Goal: Task Accomplishment & Management: Complete application form

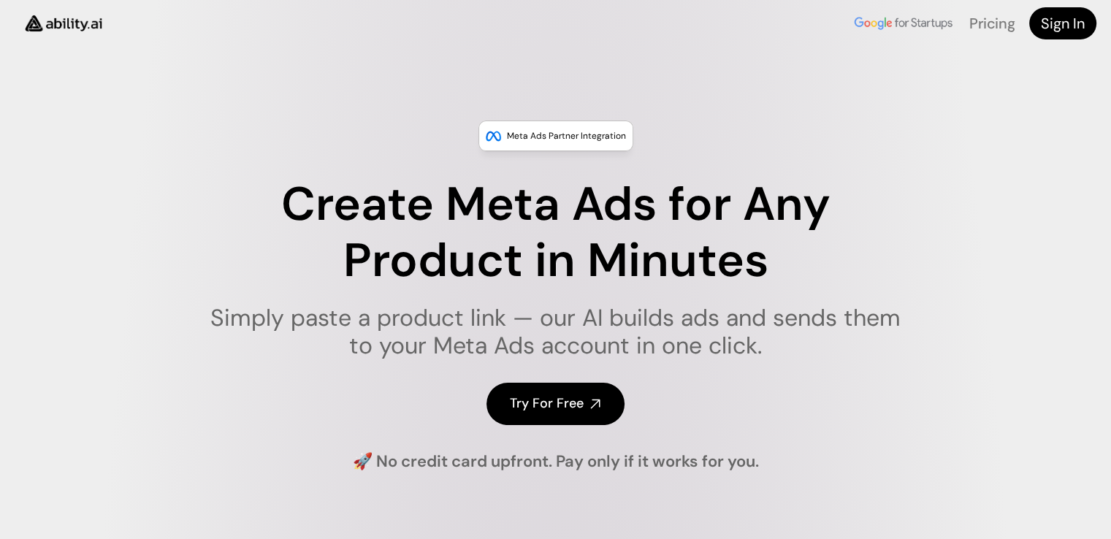
click at [544, 396] on h4 "Try For Free" at bounding box center [547, 404] width 74 height 18
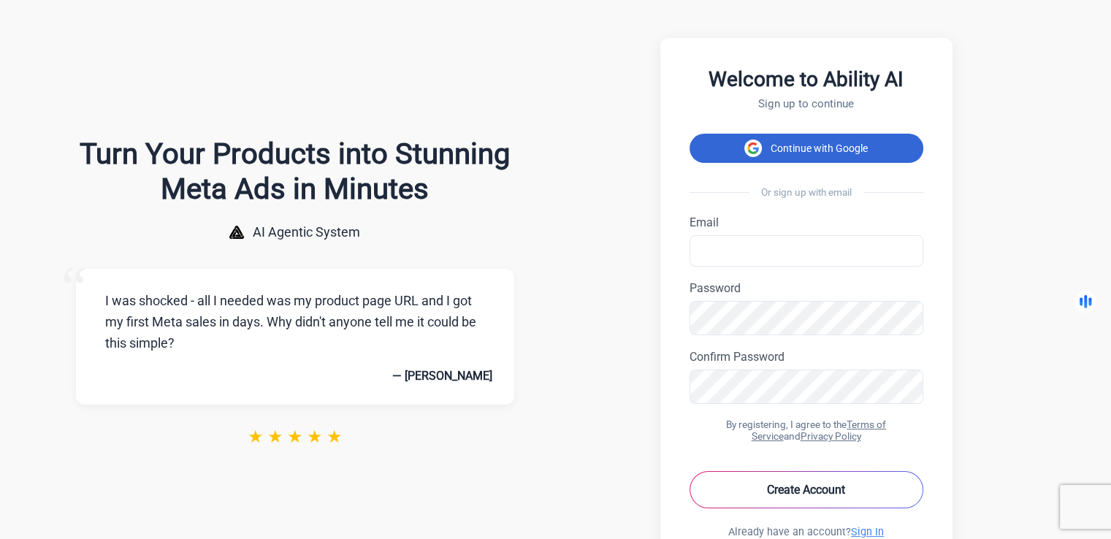
click at [796, 153] on button "Continue with Google" at bounding box center [807, 148] width 234 height 29
